Goal: Task Accomplishment & Management: Use online tool/utility

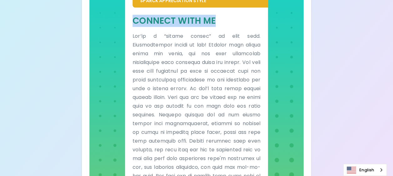
scroll to position [374, 0]
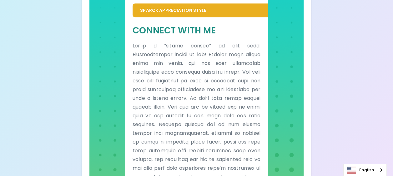
click at [143, 44] on p at bounding box center [197, 138] width 128 height 193
click at [132, 44] on div "Connect With Me" at bounding box center [196, 129] width 143 height 224
click at [133, 45] on p at bounding box center [197, 138] width 128 height 193
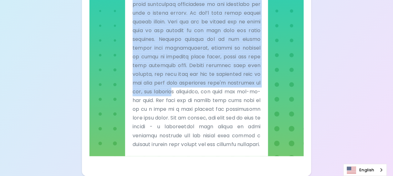
scroll to position [468, 0]
drag, startPoint x: 133, startPoint y: 31, endPoint x: 222, endPoint y: 80, distance: 101.8
click at [222, 80] on div "Connect With Me" at bounding box center [197, 43] width 128 height 209
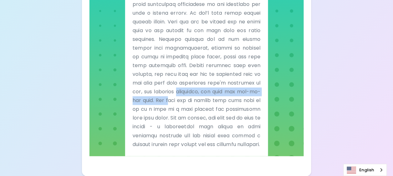
drag, startPoint x: 222, startPoint y: 80, endPoint x: 231, endPoint y: 100, distance: 22.0
click at [231, 100] on p at bounding box center [197, 52] width 128 height 193
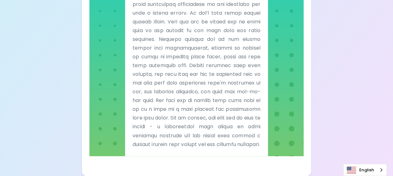
drag, startPoint x: 231, startPoint y: 100, endPoint x: 238, endPoint y: 142, distance: 42.4
click at [238, 142] on p at bounding box center [197, 52] width 128 height 193
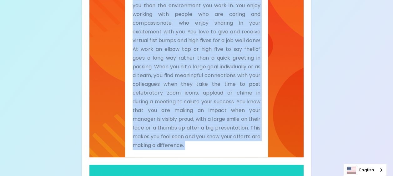
scroll to position [160, 0]
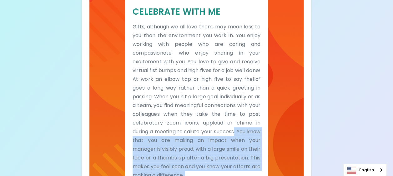
drag, startPoint x: 238, startPoint y: 145, endPoint x: 155, endPoint y: 139, distance: 83.3
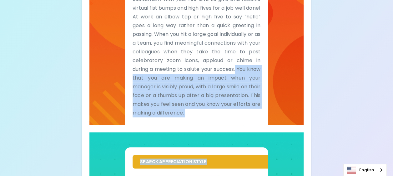
scroll to position [316, 0]
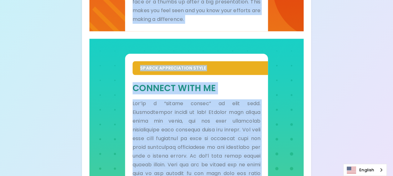
drag, startPoint x: 227, startPoint y: 87, endPoint x: 227, endPoint y: 106, distance: 19.1
click at [227, 87] on h5 "Connect With Me" at bounding box center [197, 89] width 128 height 12
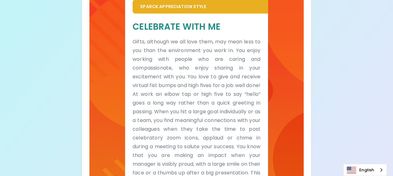
scroll to position [147, 0]
